Goal: Information Seeking & Learning: Check status

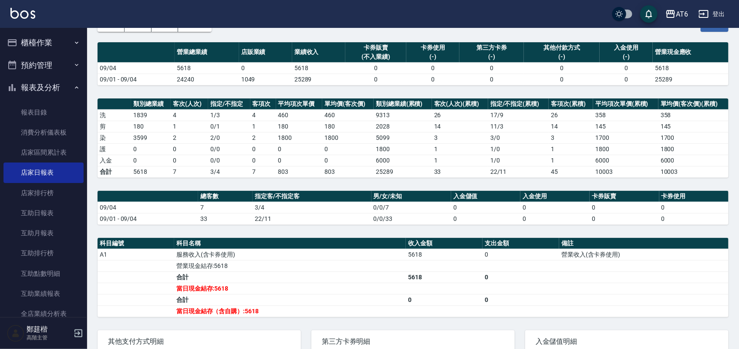
scroll to position [54, 0]
click at [66, 91] on button "報表及分析" at bounding box center [43, 87] width 80 height 23
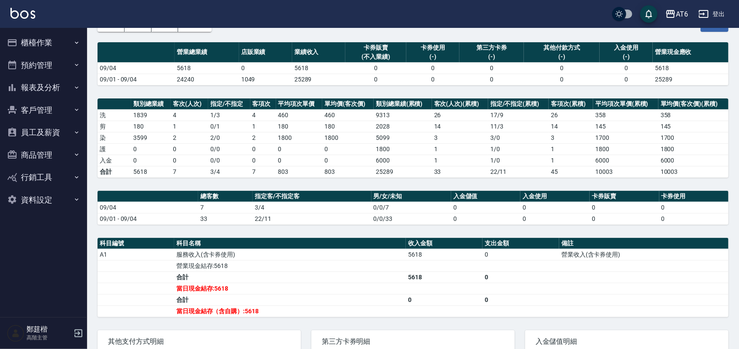
click at [74, 92] on button "報表及分析" at bounding box center [43, 87] width 80 height 23
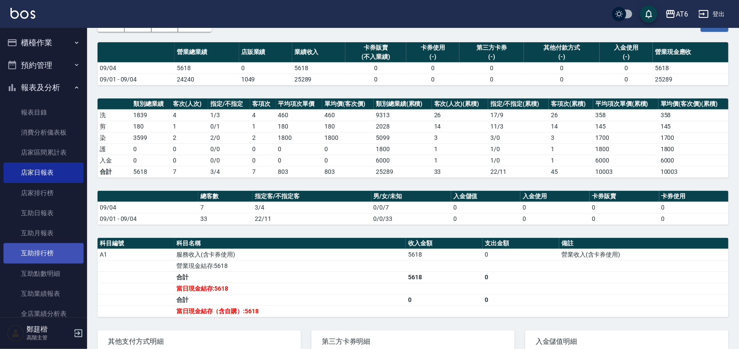
click at [38, 255] on link "互助排行榜" at bounding box center [43, 253] width 80 height 20
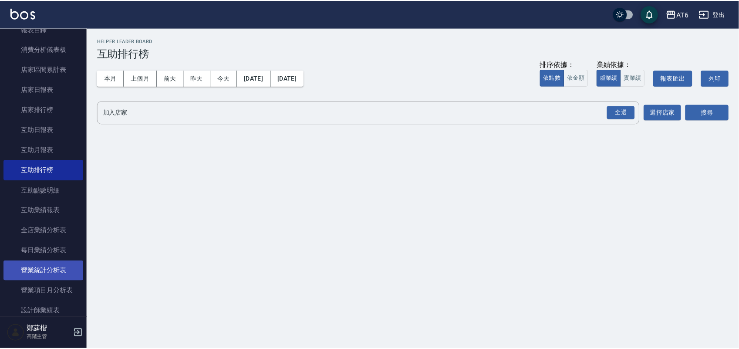
scroll to position [109, 0]
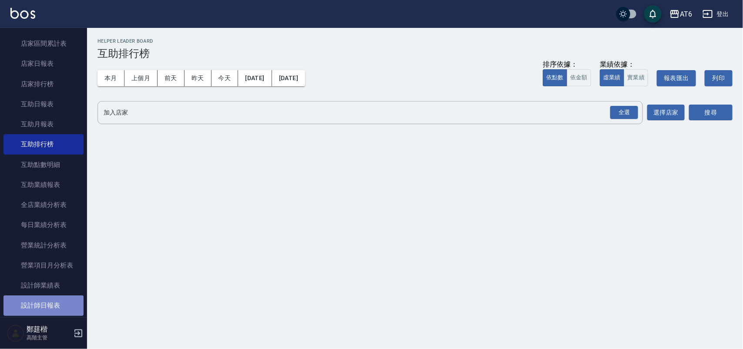
click at [61, 310] on link "設計師日報表" at bounding box center [43, 305] width 80 height 20
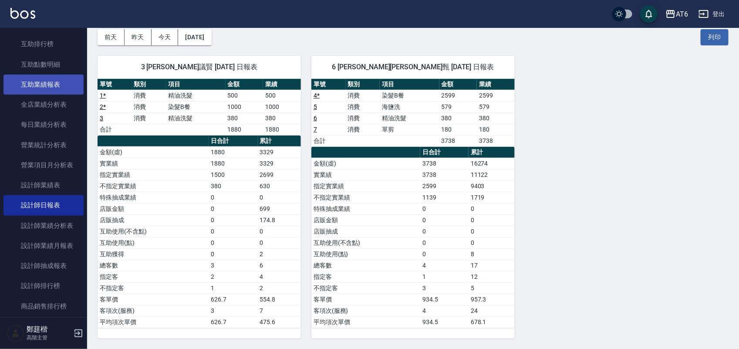
scroll to position [218, 0]
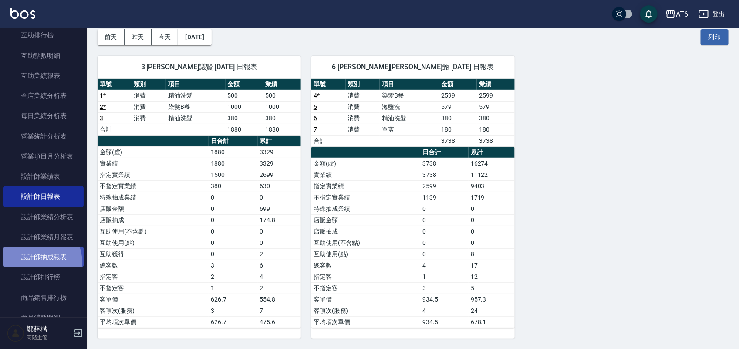
click at [34, 263] on link "設計師抽成報表" at bounding box center [43, 257] width 80 height 20
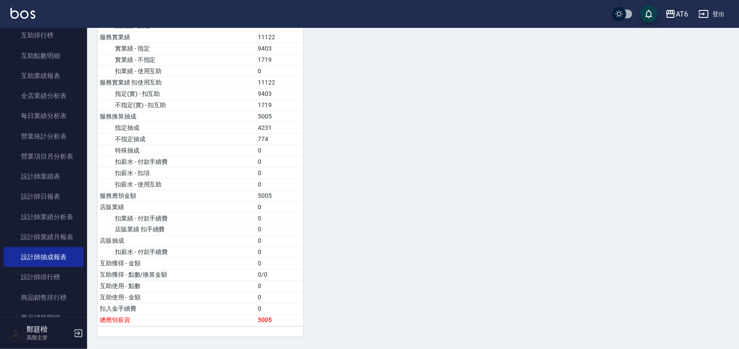
scroll to position [529, 0]
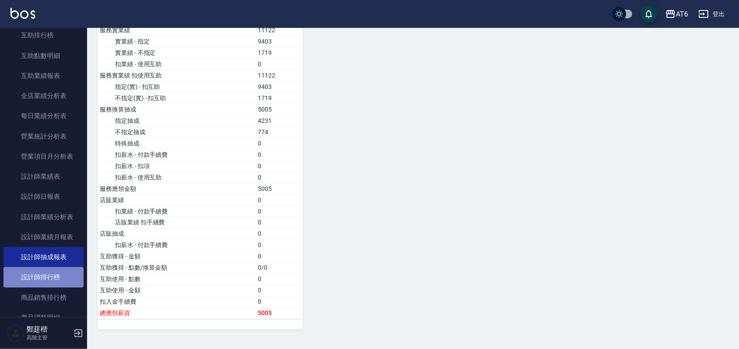
click at [47, 270] on link "設計師排行榜" at bounding box center [43, 277] width 80 height 20
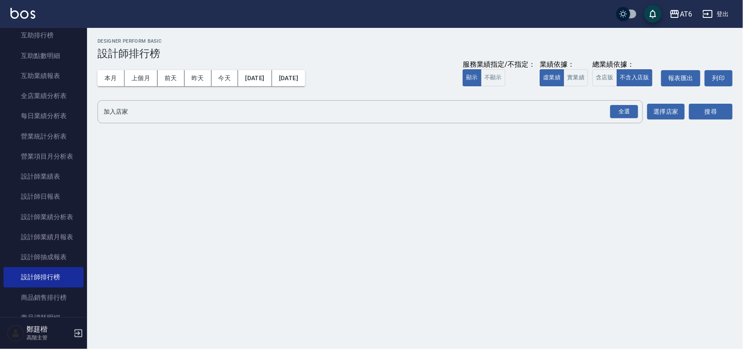
click at [619, 113] on div "全選" at bounding box center [624, 111] width 28 height 13
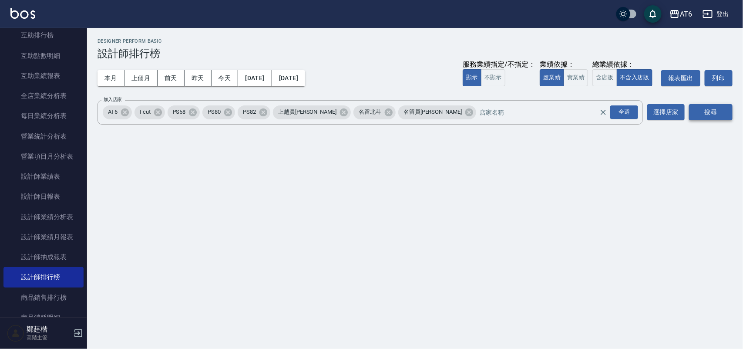
click at [729, 113] on button "搜尋" at bounding box center [711, 112] width 44 height 16
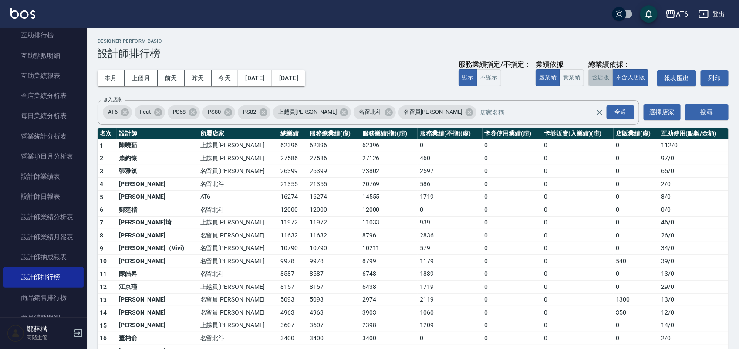
click at [609, 79] on button "含店販" at bounding box center [600, 77] width 24 height 17
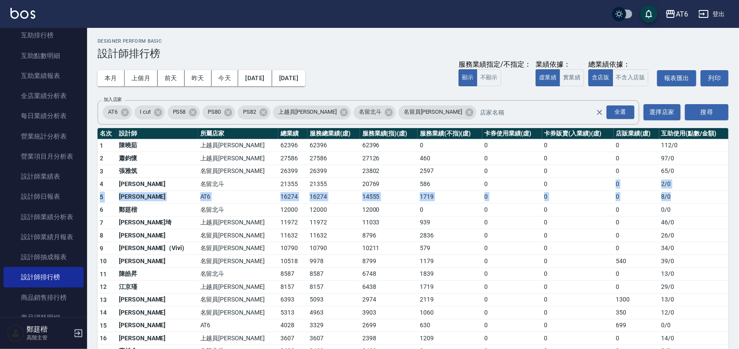
drag, startPoint x: 668, startPoint y: 194, endPoint x: 603, endPoint y: 190, distance: 65.5
click at [603, 190] on tbody "1 [PERSON_NAME]員[PERSON_NAME] 62396 62396 62396 0 0 0 0 112 / 0 2 [PERSON_NAME]…" at bounding box center [413, 311] width 631 height 345
click at [573, 74] on button "實業績" at bounding box center [572, 77] width 24 height 17
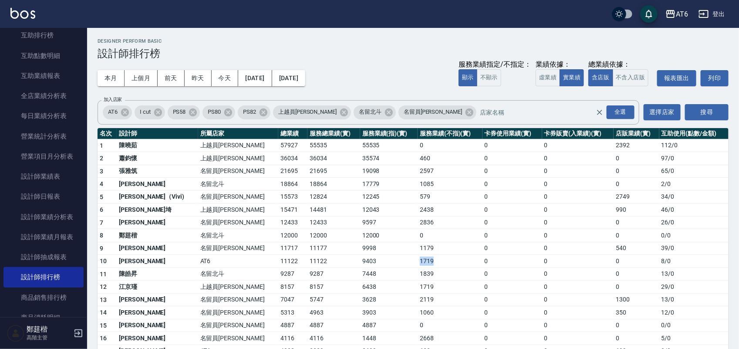
drag, startPoint x: 397, startPoint y: 266, endPoint x: 356, endPoint y: 264, distance: 41.0
click at [356, 264] on tr "10 [PERSON_NAME]甄 AT6 11122 11122 9403 1719 0 0 0 8 / 0" at bounding box center [413, 261] width 631 height 13
click at [717, 19] on button "登出" at bounding box center [712, 14] width 34 height 16
